Goal: Transaction & Acquisition: Purchase product/service

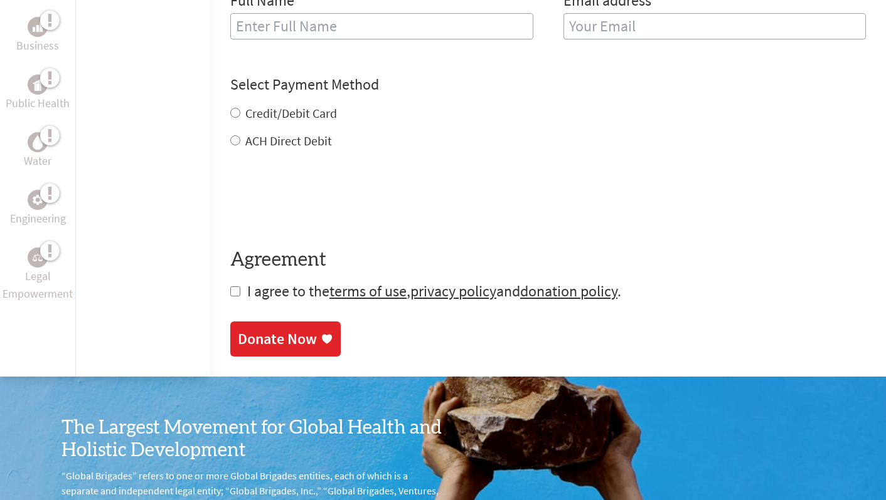
scroll to position [602, 0]
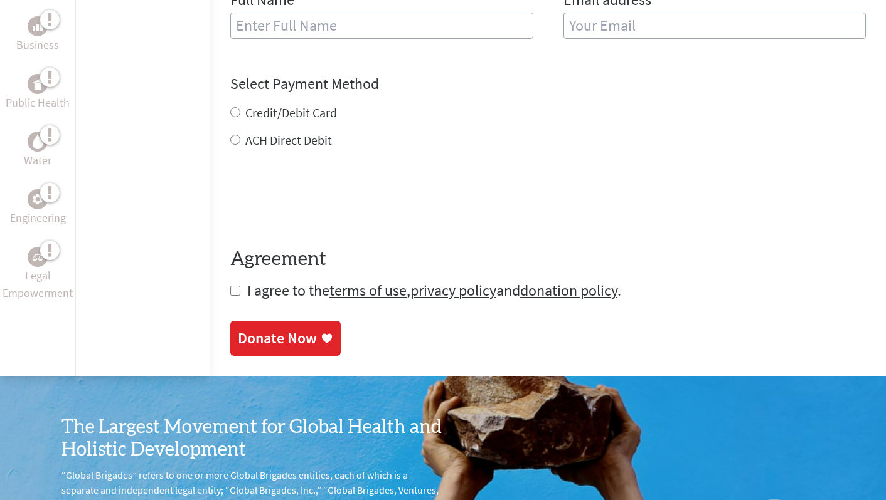
click at [269, 105] on label "Credit/Debit Card" at bounding box center [291, 113] width 92 height 16
click at [240, 107] on input "Credit/Debit Card" at bounding box center [235, 112] width 10 height 10
radio input "true"
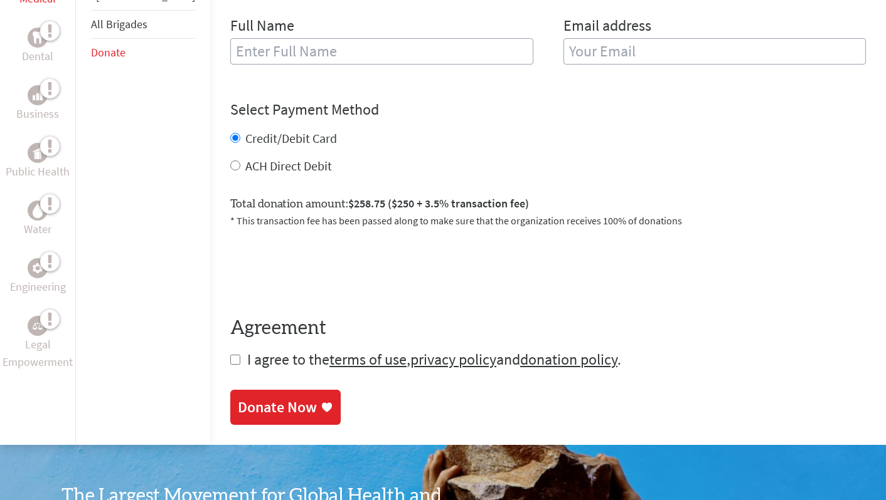
scroll to position [577, 0]
click at [445, 196] on span "$258.75 ($250 + 3.5% transaction fee)" at bounding box center [438, 203] width 181 height 14
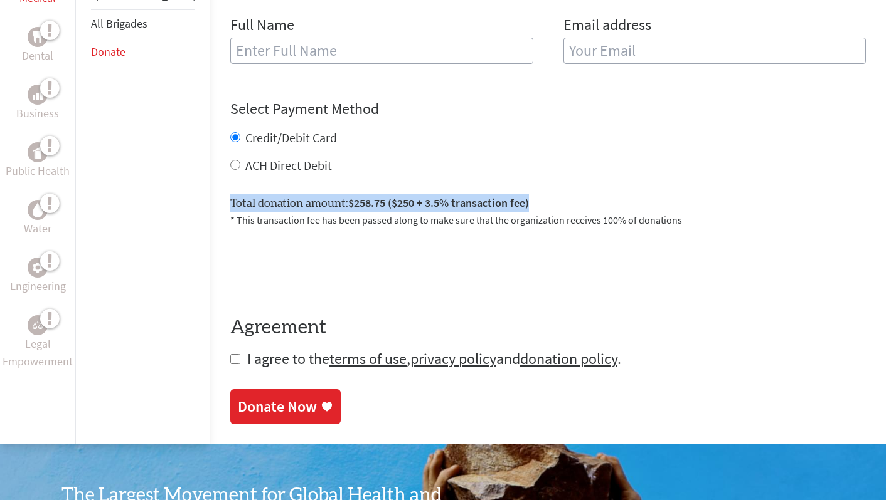
click at [445, 196] on span "$258.75 ($250 + 3.5% transaction fee)" at bounding box center [438, 203] width 181 height 14
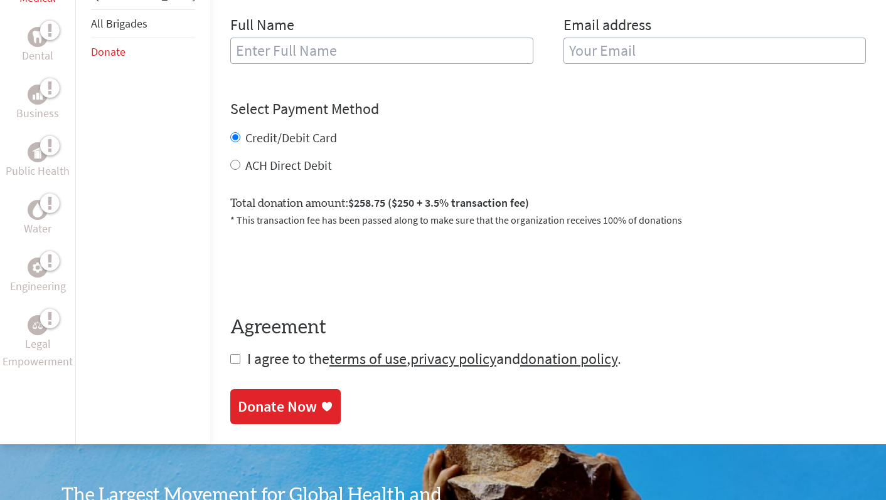
click at [432, 213] on p "* This transaction fee has been passed along to make sure that the organization…" at bounding box center [547, 220] width 635 height 15
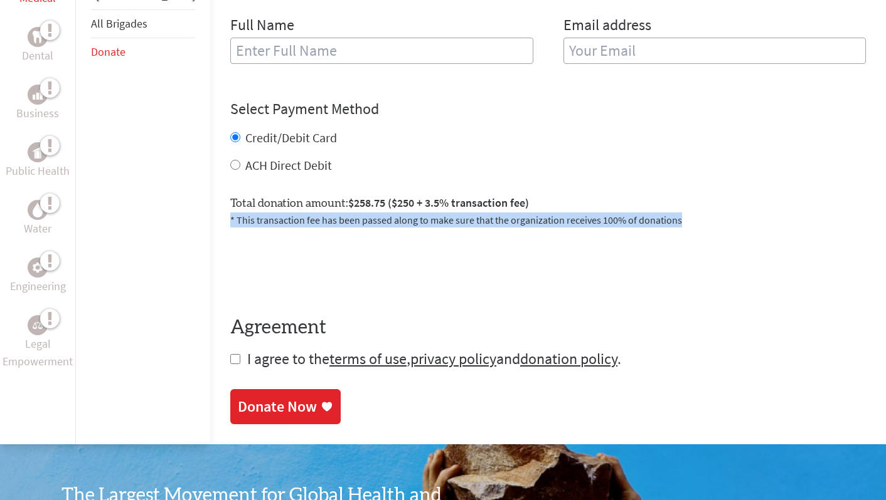
click at [432, 213] on p "* This transaction fee has been passed along to make sure that the organization…" at bounding box center [547, 220] width 635 height 15
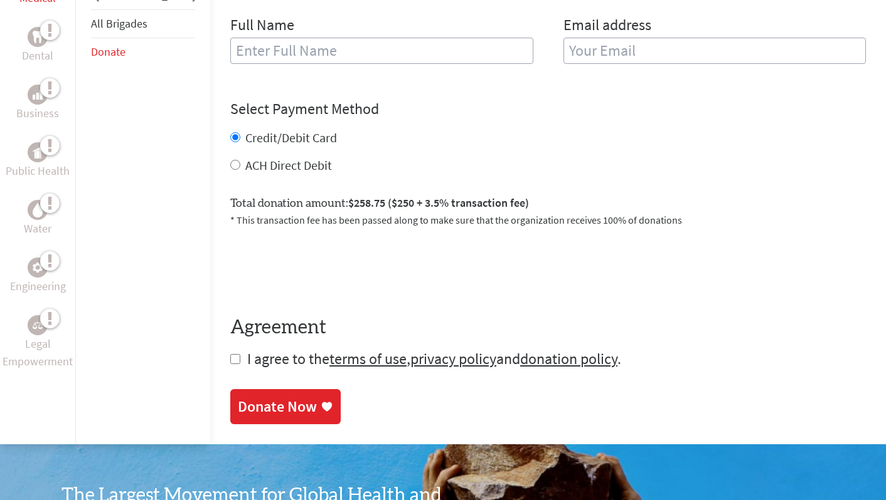
click at [432, 213] on p "* This transaction fee has been passed along to make sure that the organization…" at bounding box center [547, 220] width 635 height 15
click at [582, 213] on p "* This transaction fee has been passed along to make sure that the organization…" at bounding box center [547, 220] width 635 height 15
click at [582, 214] on p "* This transaction fee has been passed along to make sure that the organization…" at bounding box center [547, 220] width 635 height 15
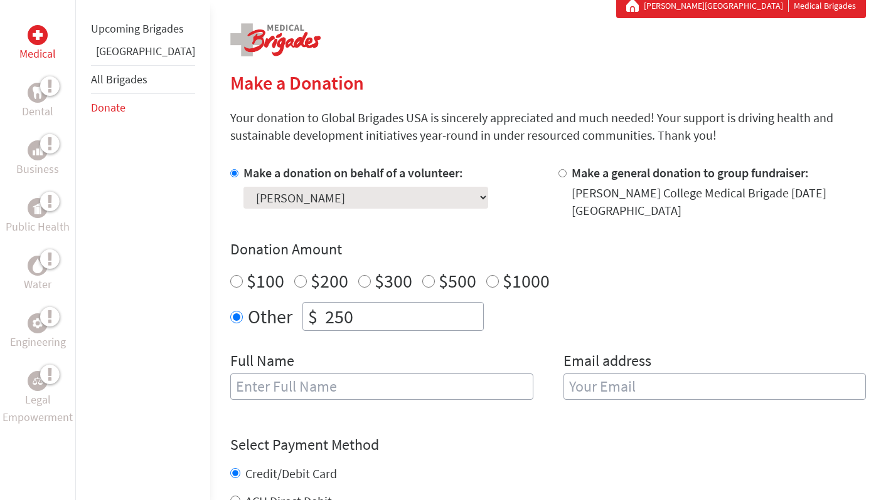
scroll to position [239, 0]
